Goal: Complete application form

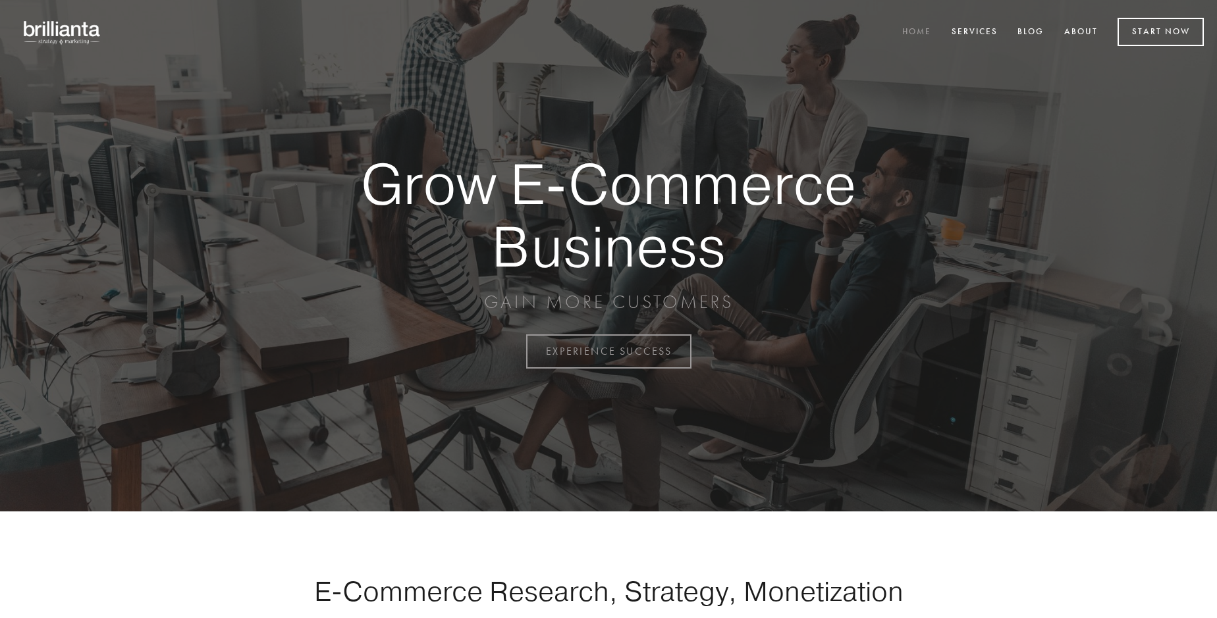
scroll to position [3452, 0]
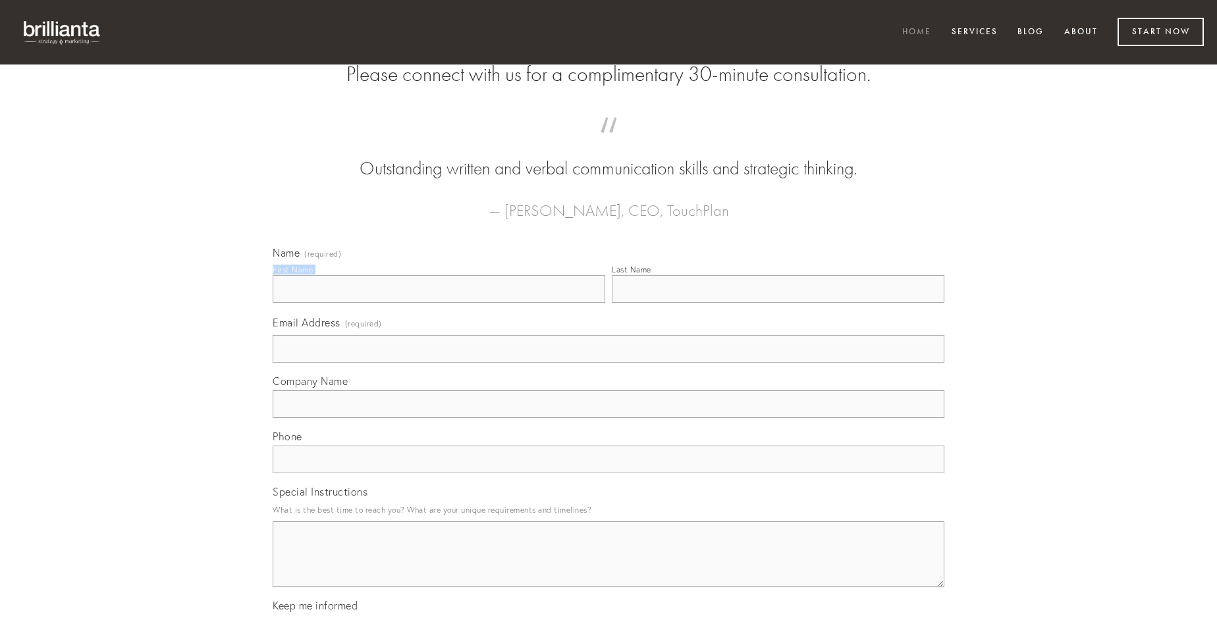
type input "[PERSON_NAME] MD"
click at [778, 303] on input "Last Name" at bounding box center [778, 289] width 333 height 28
type input "[PERSON_NAME] MD"
click at [609, 363] on input "Email Address (required)" at bounding box center [609, 349] width 672 height 28
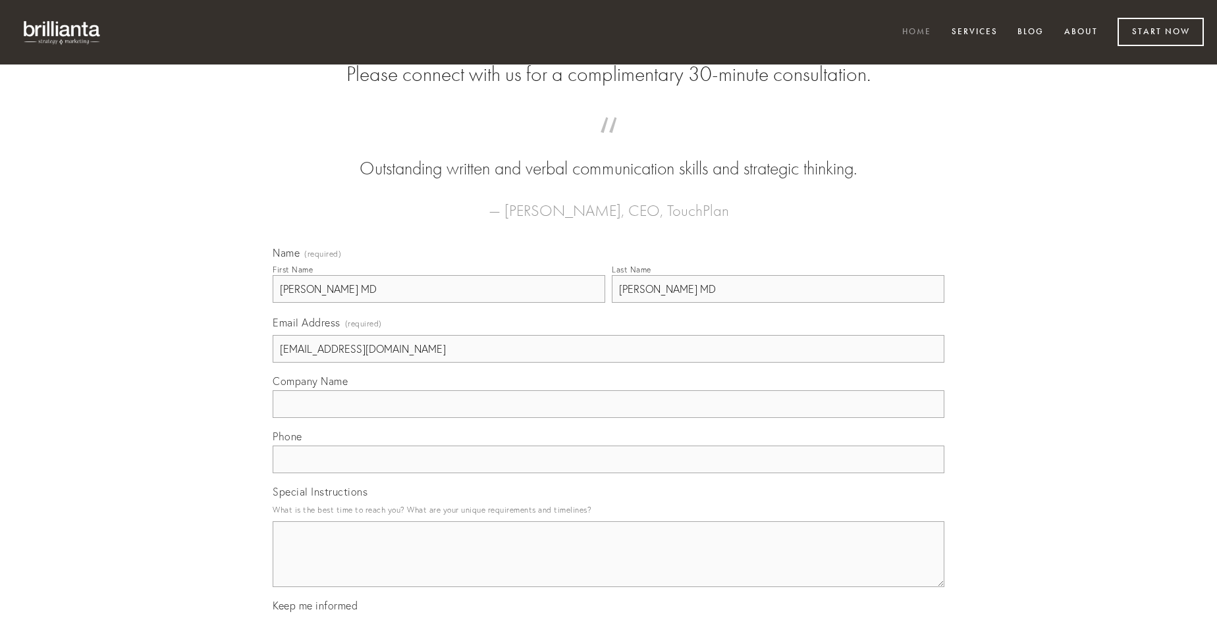
type input "[EMAIL_ADDRESS][DOMAIN_NAME]"
click at [609, 418] on input "Company Name" at bounding box center [609, 405] width 672 height 28
type input "color"
click at [609, 474] on input "text" at bounding box center [609, 460] width 672 height 28
